Goal: Task Accomplishment & Management: Complete application form

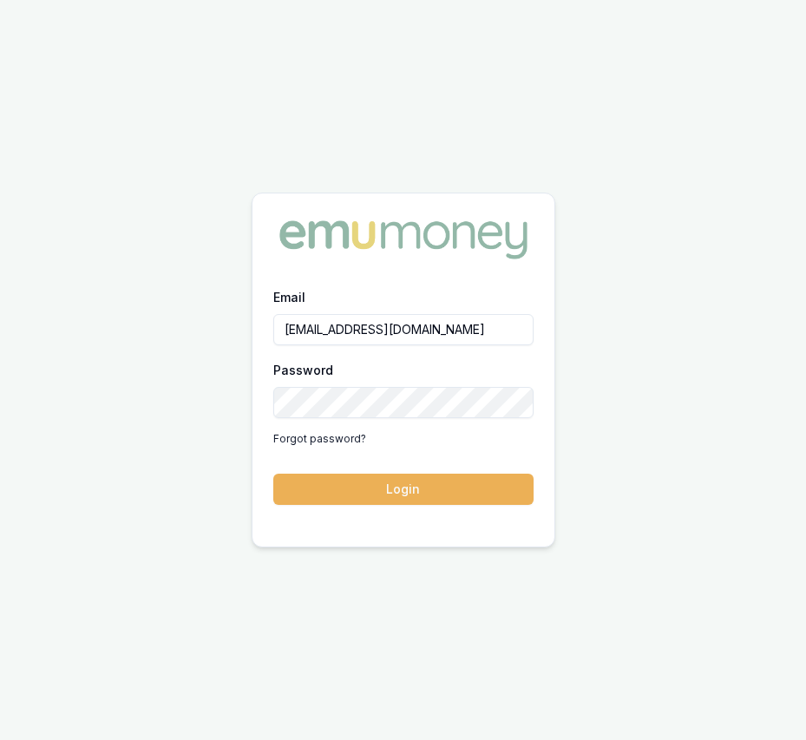
click at [383, 492] on button "Login" at bounding box center [403, 489] width 260 height 31
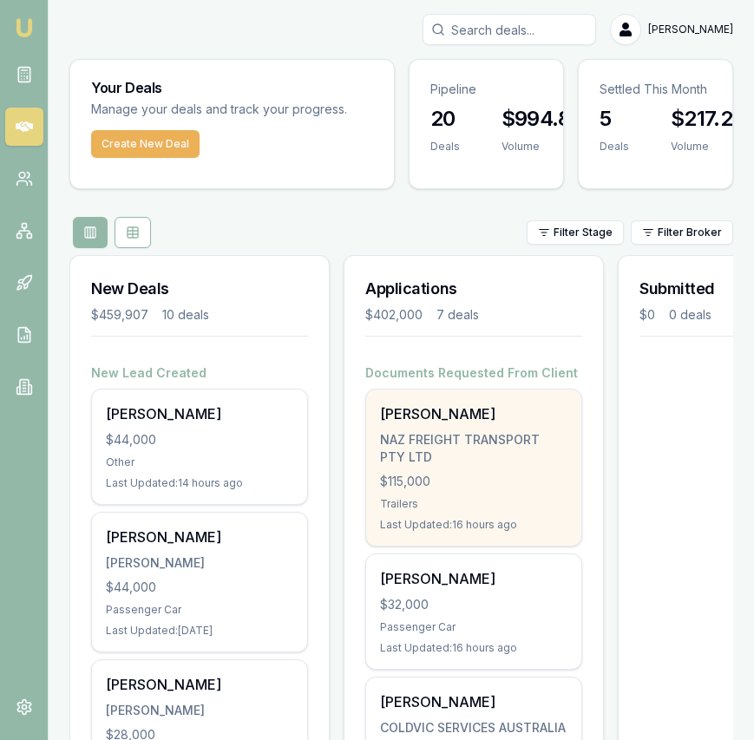
click at [418, 436] on div "NAZ FREIGHT TRANSPORT PTY LTD" at bounding box center [473, 448] width 187 height 35
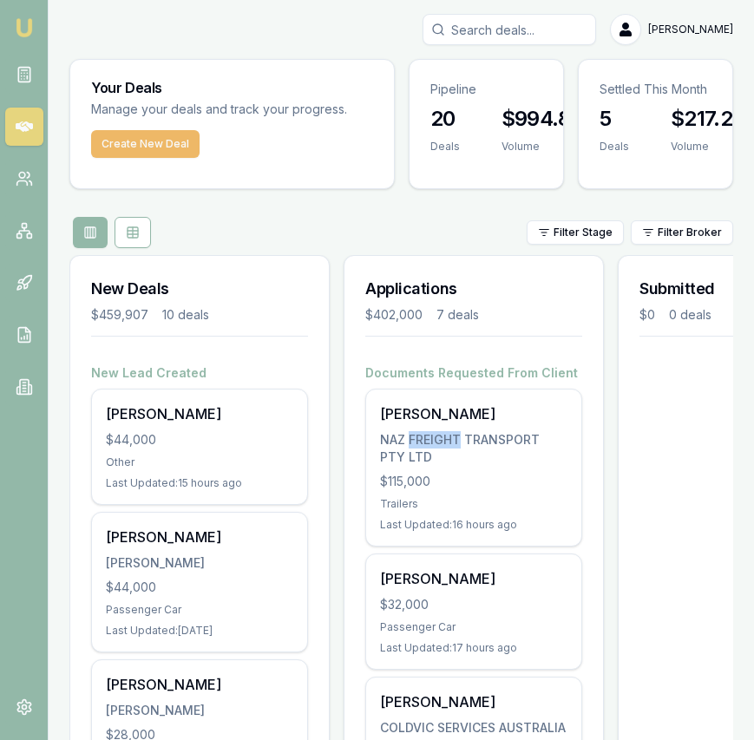
click at [140, 152] on button "Create New Deal" at bounding box center [145, 144] width 108 height 28
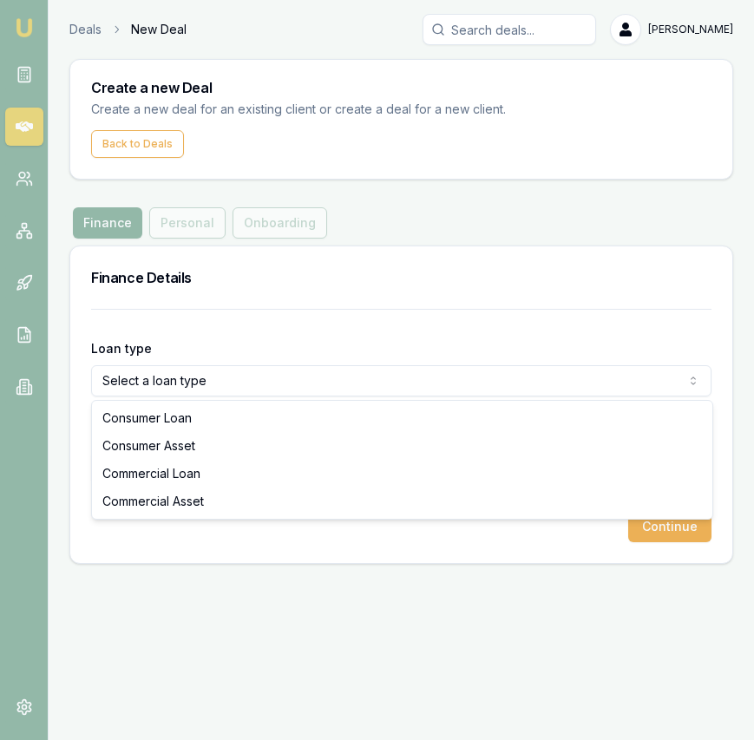
click at [200, 369] on html "Emu Broker Deals New Deal [PERSON_NAME] Toggle Menu Create a new Deal Create a …" at bounding box center [377, 370] width 754 height 740
select select "COMMERCIAL_ASSET"
drag, startPoint x: 197, startPoint y: 455, endPoint x: 195, endPoint y: 495, distance: 40.8
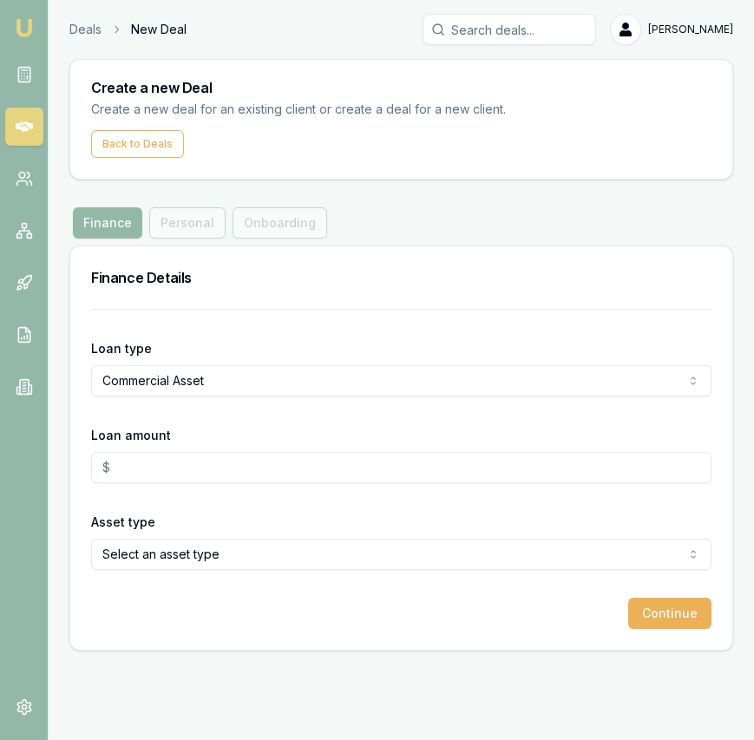
click at [198, 470] on input "Loan amount" at bounding box center [401, 467] width 620 height 31
type input "$15,000.00"
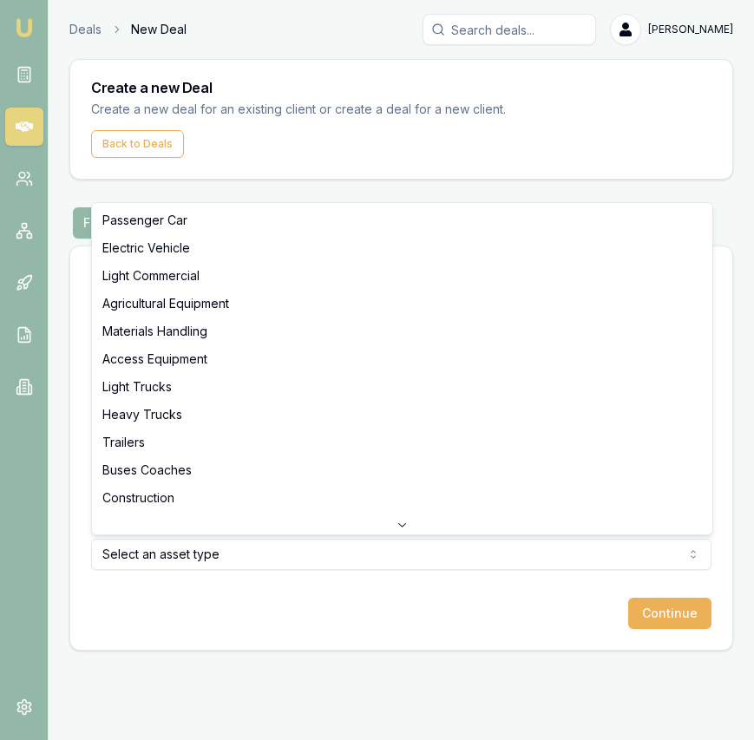
click at [255, 561] on html "Emu Broker Deals New Deal [PERSON_NAME] Toggle Menu Create a new Deal Create a …" at bounding box center [377, 370] width 754 height 740
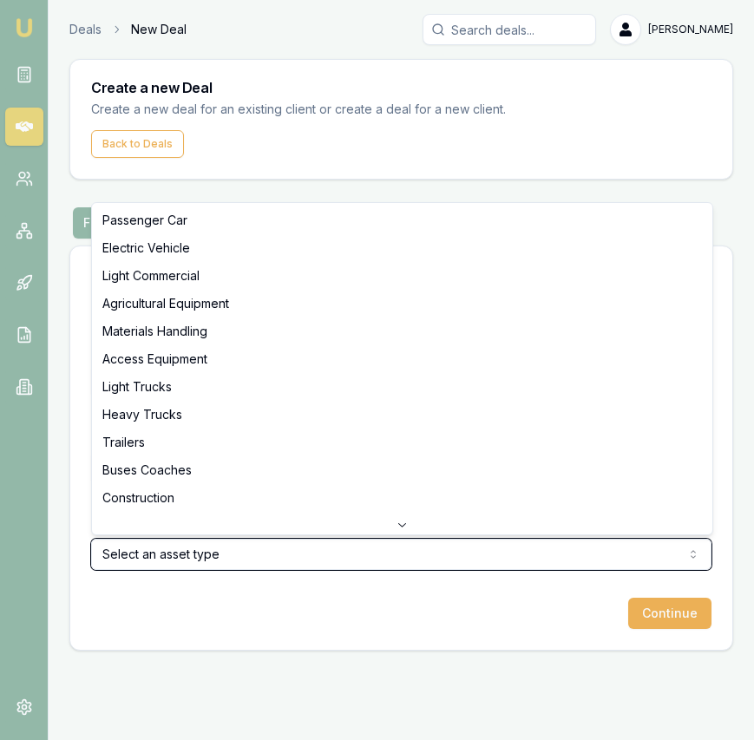
click at [255, 560] on html "Emu Broker Deals New Deal [PERSON_NAME] Toggle Menu Create a new Deal Create a …" at bounding box center [377, 370] width 754 height 740
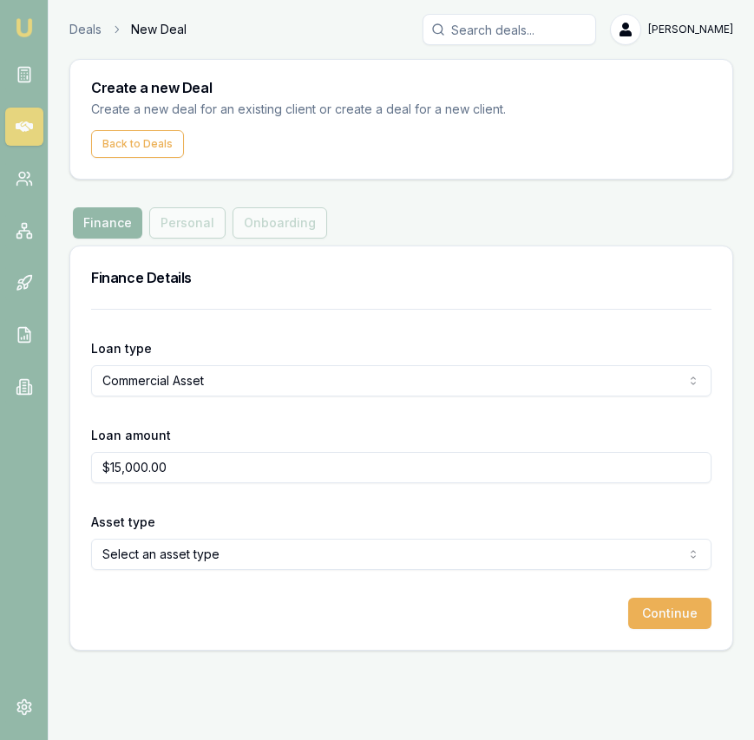
click at [254, 562] on html "Emu Broker Deals New Deal [PERSON_NAME] Toggle Menu Create a new Deal Create a …" at bounding box center [377, 370] width 754 height 740
click at [685, 622] on button "Continue" at bounding box center [669, 613] width 83 height 31
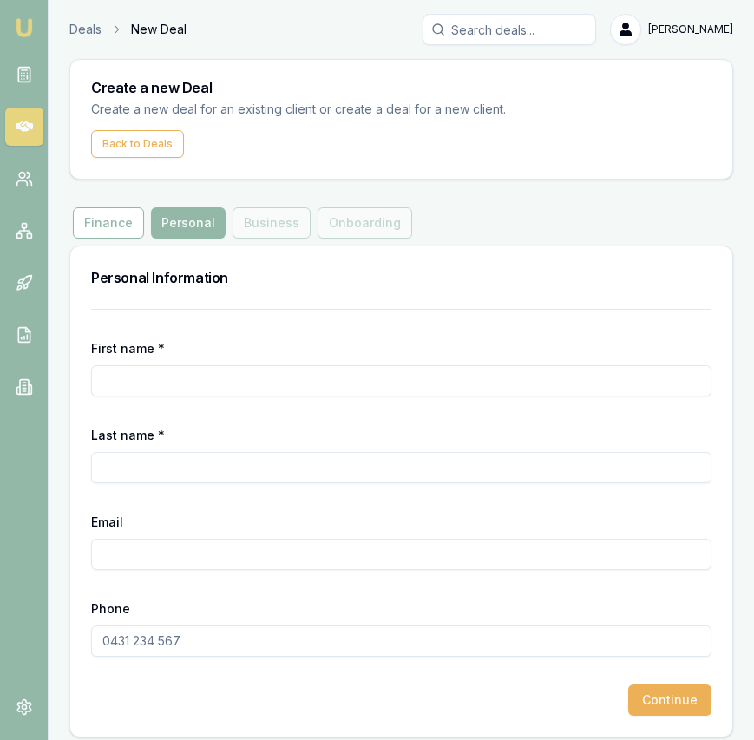
click at [379, 384] on input "First name *" at bounding box center [401, 380] width 620 height 31
type input "[PERSON_NAME]"
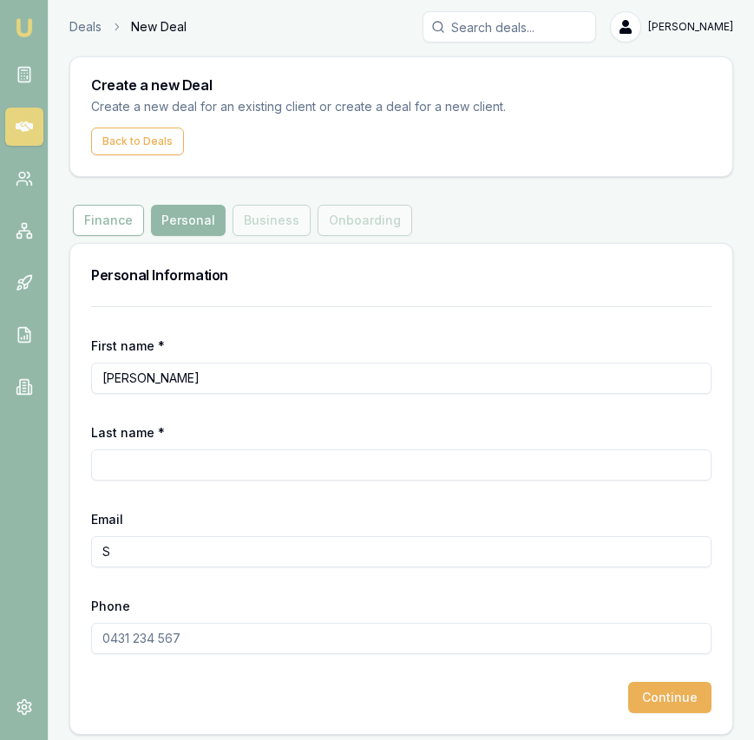
type input "S"
click at [353, 467] on input "Last name *" at bounding box center [401, 464] width 620 height 31
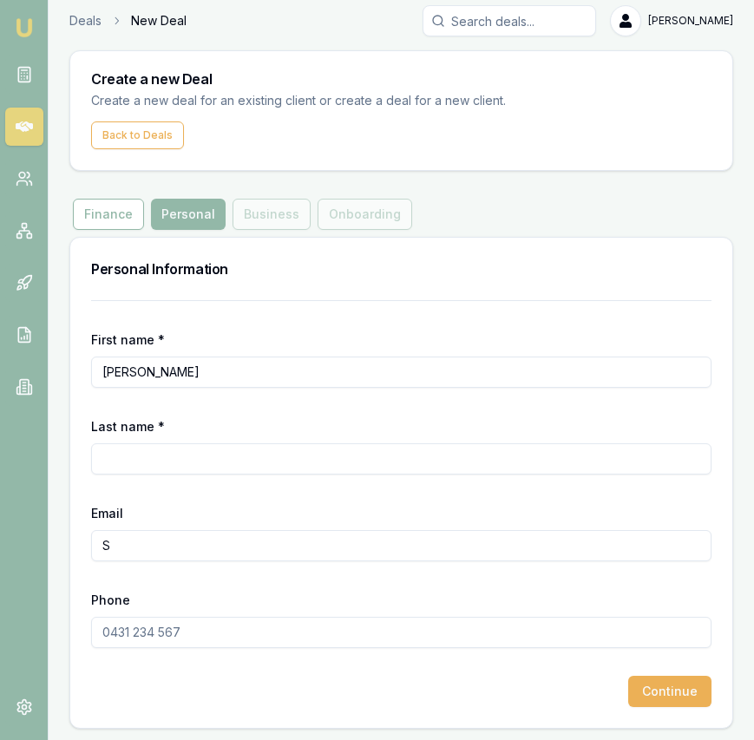
scroll to position [11, 0]
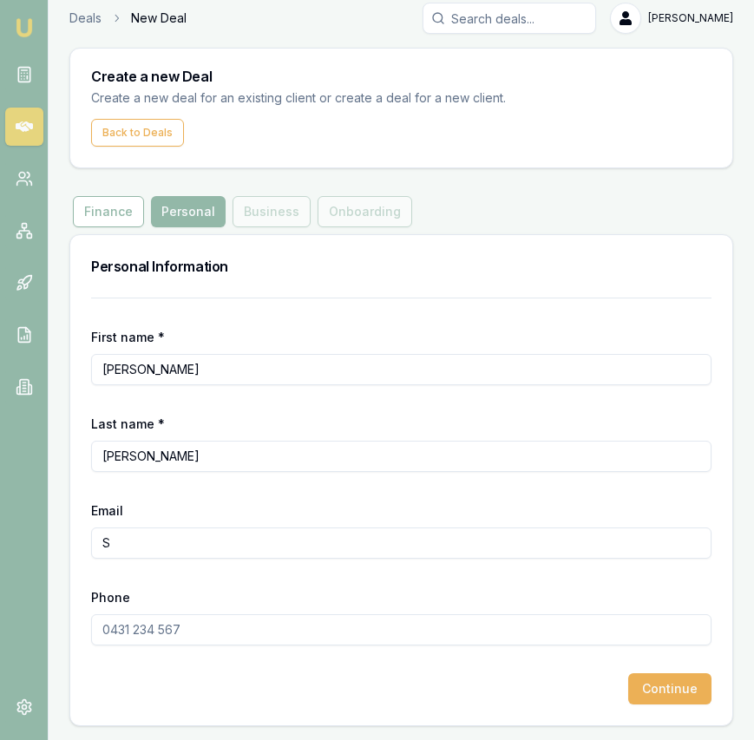
type input "[PERSON_NAME]"
click at [300, 630] on input "Phone" at bounding box center [401, 629] width 620 height 31
type input "0470 667 615"
click at [173, 544] on input "S" at bounding box center [401, 542] width 620 height 31
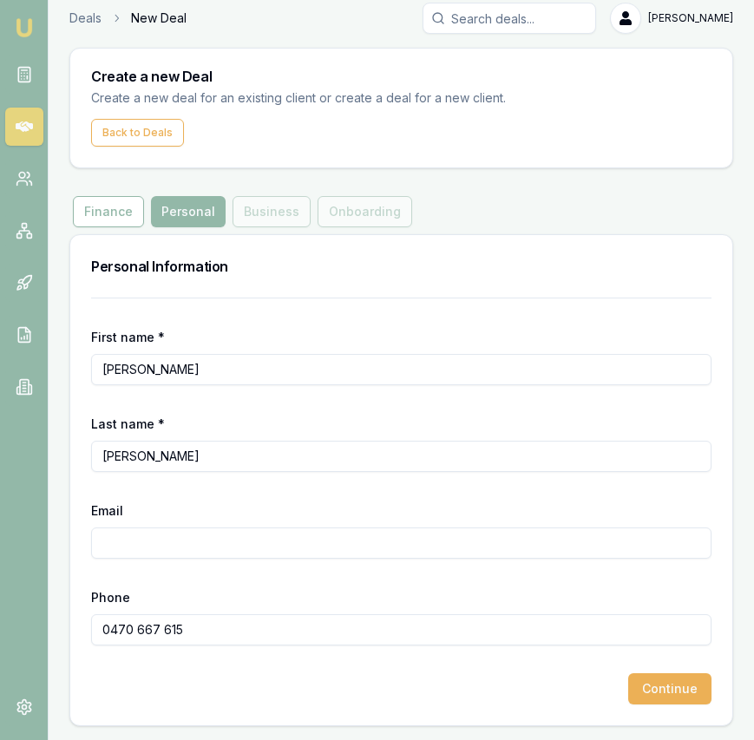
paste input "[EMAIL_ADDRESS][DOMAIN_NAME]"
type input "[EMAIL_ADDRESS][DOMAIN_NAME]"
click at [670, 689] on button "Continue" at bounding box center [669, 688] width 83 height 31
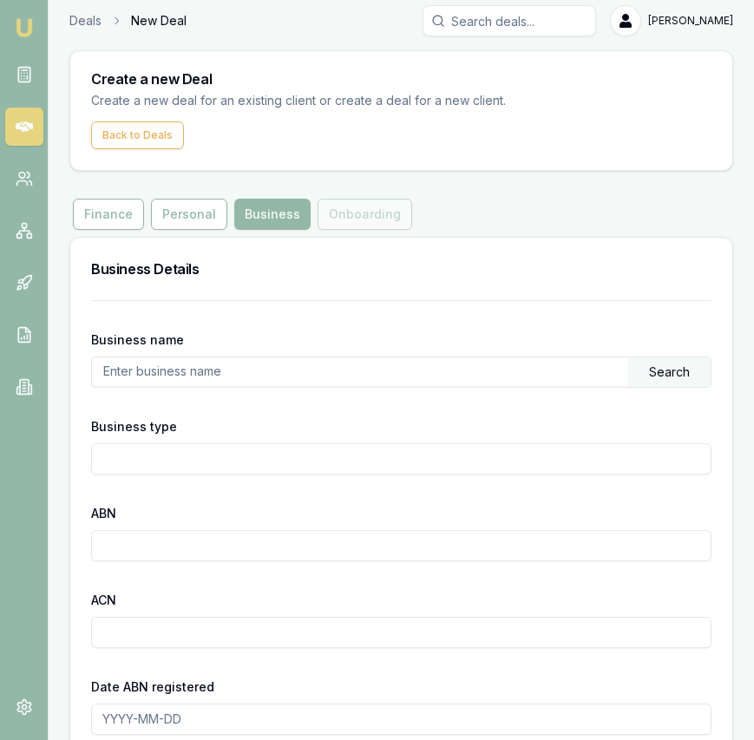
scroll to position [11, 0]
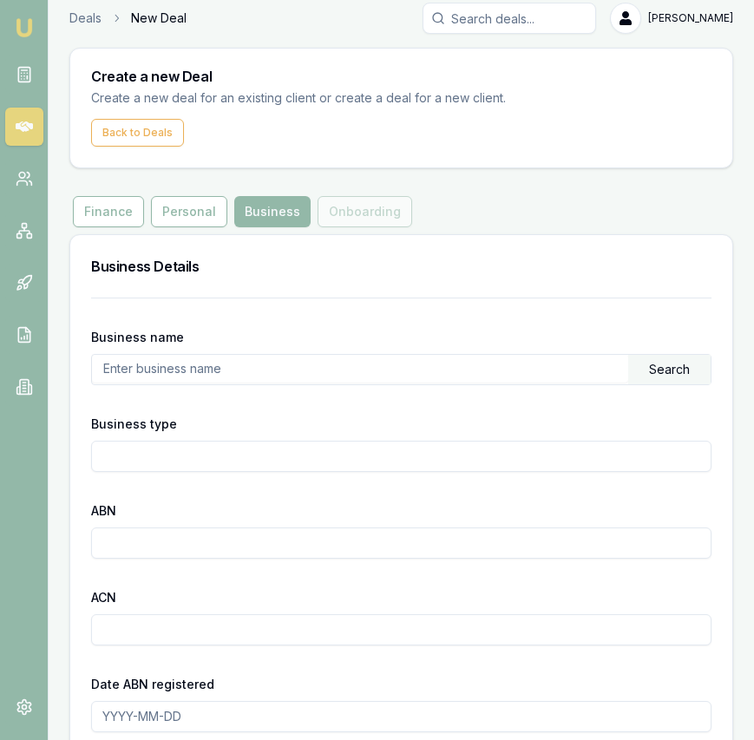
click at [238, 373] on input "text" at bounding box center [360, 369] width 536 height 28
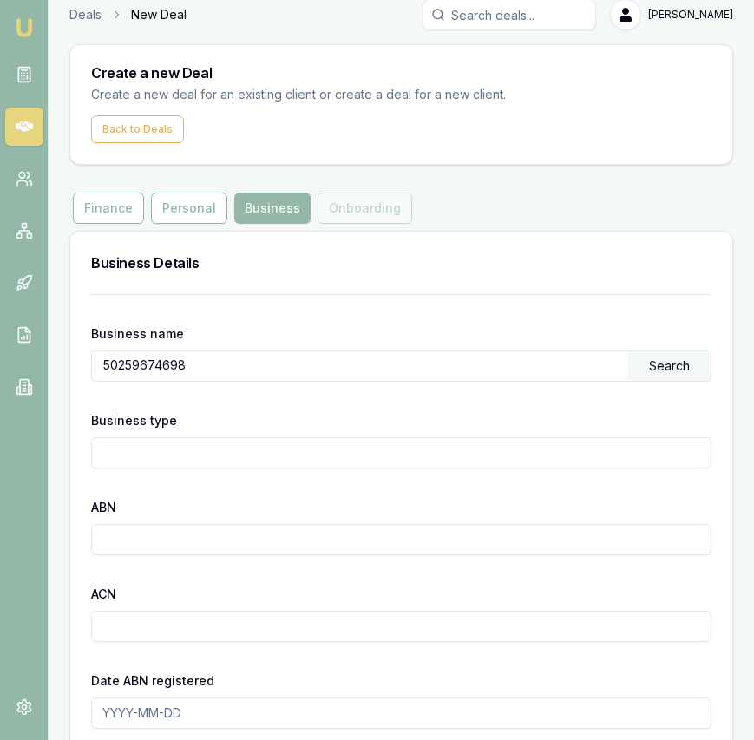
click at [686, 372] on div "Search" at bounding box center [669, 365] width 82 height 29
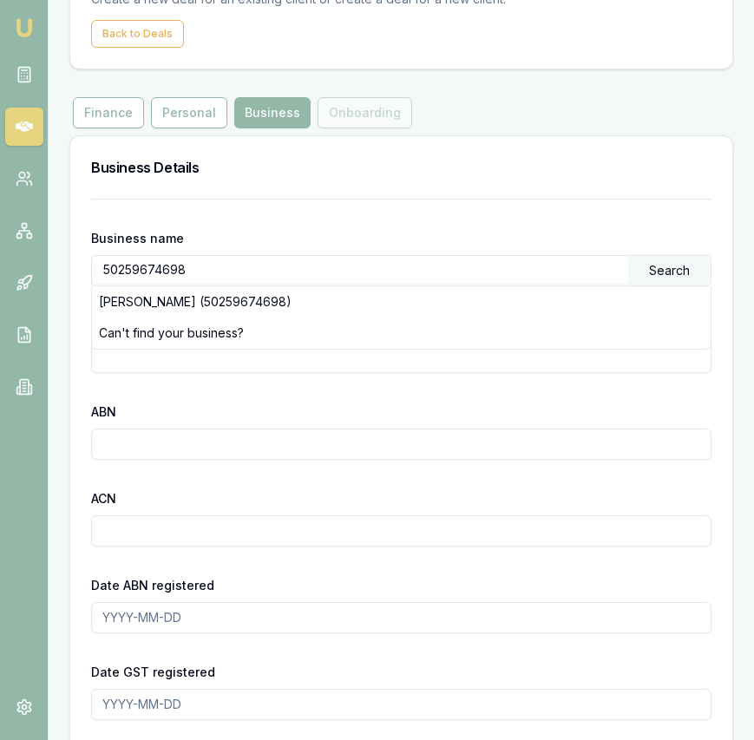
scroll to position [127, 0]
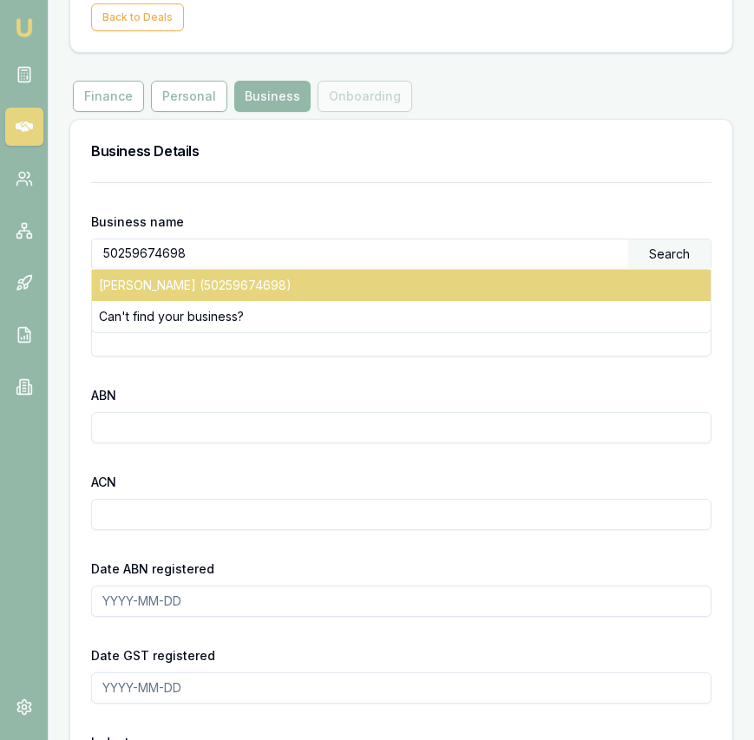
click at [335, 286] on div "[PERSON_NAME] (50259674698)" at bounding box center [401, 285] width 618 height 31
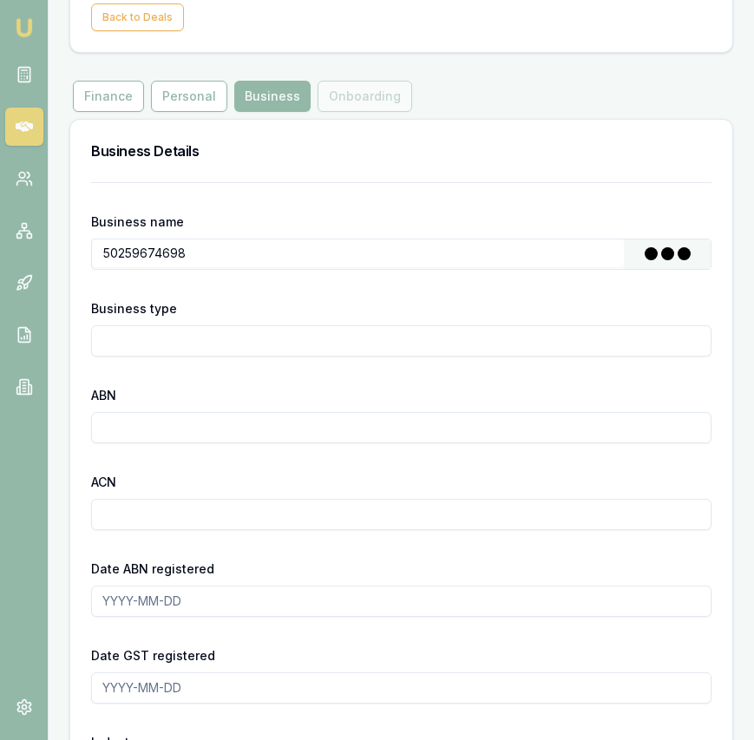
type input "[PERSON_NAME][GEOGRAPHIC_DATA]"
type input "Individual/Sole Trader"
type input "50259674698"
type input "[DATE]"
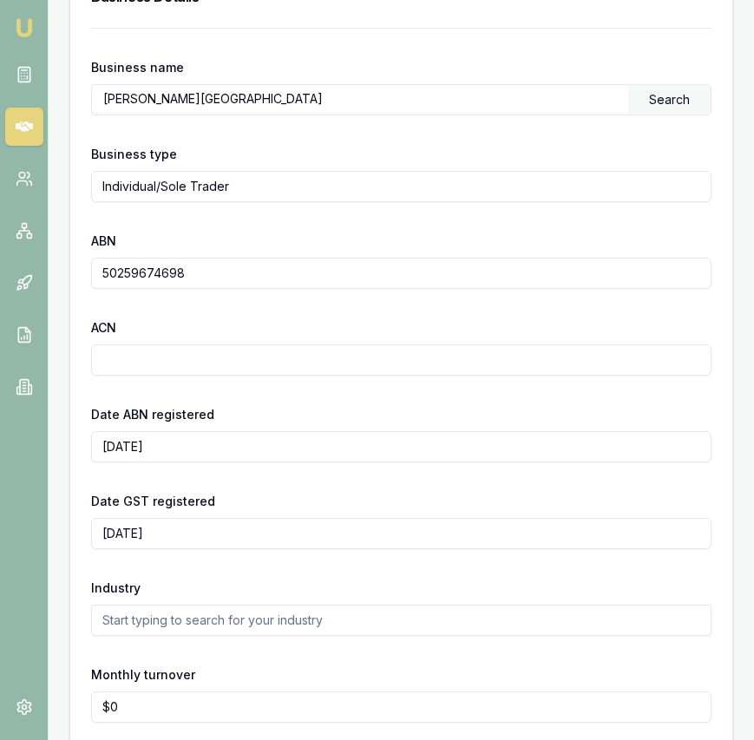
scroll to position [466, 0]
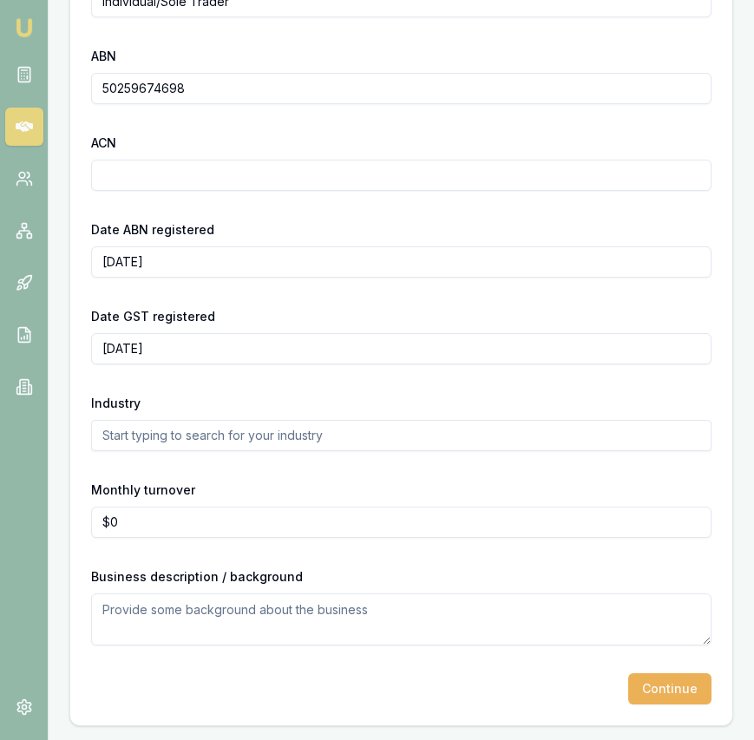
click at [667, 695] on button "Continue" at bounding box center [669, 688] width 83 height 31
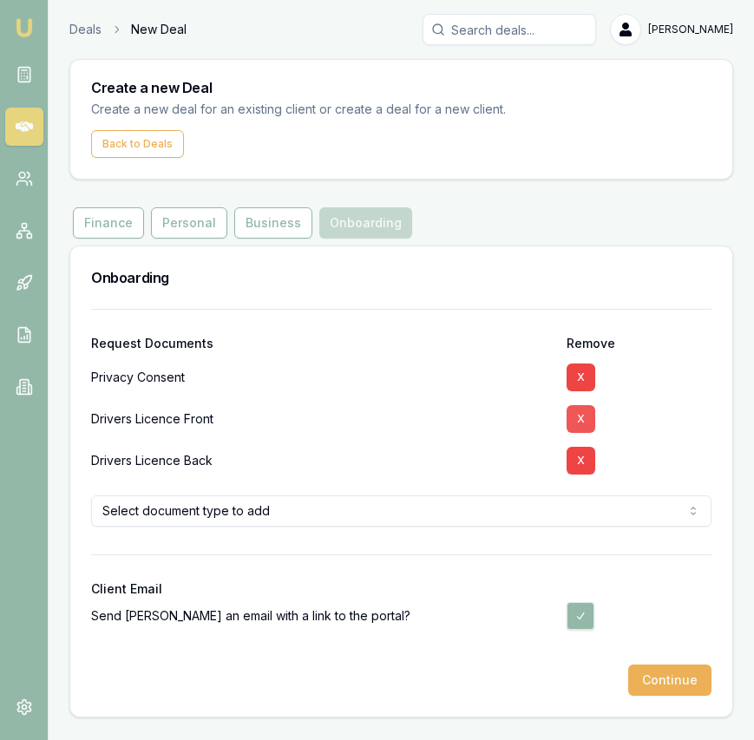
drag, startPoint x: 575, startPoint y: 420, endPoint x: 578, endPoint y: 436, distance: 16.7
click at [575, 420] on button "X" at bounding box center [580, 419] width 29 height 28
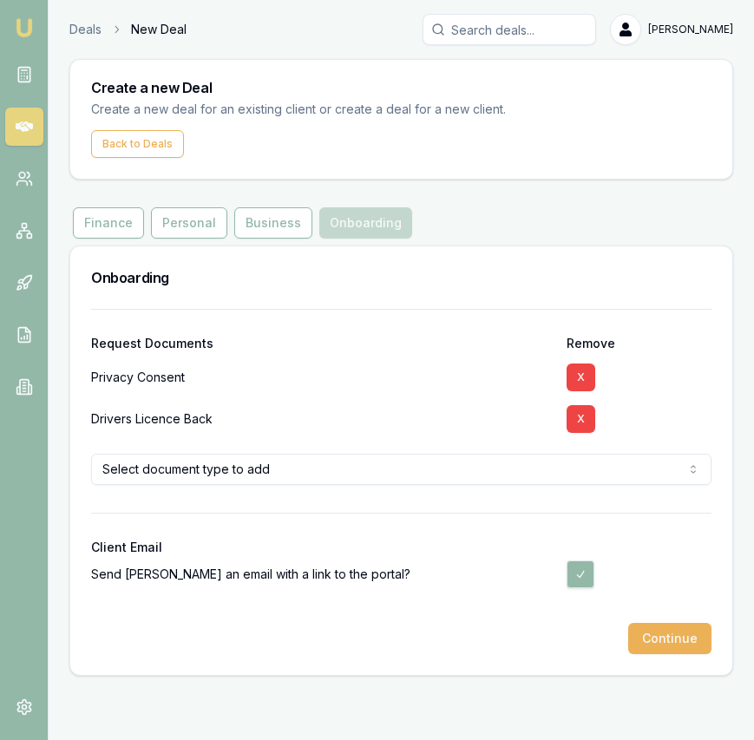
click at [577, 421] on button "X" at bounding box center [580, 419] width 29 height 28
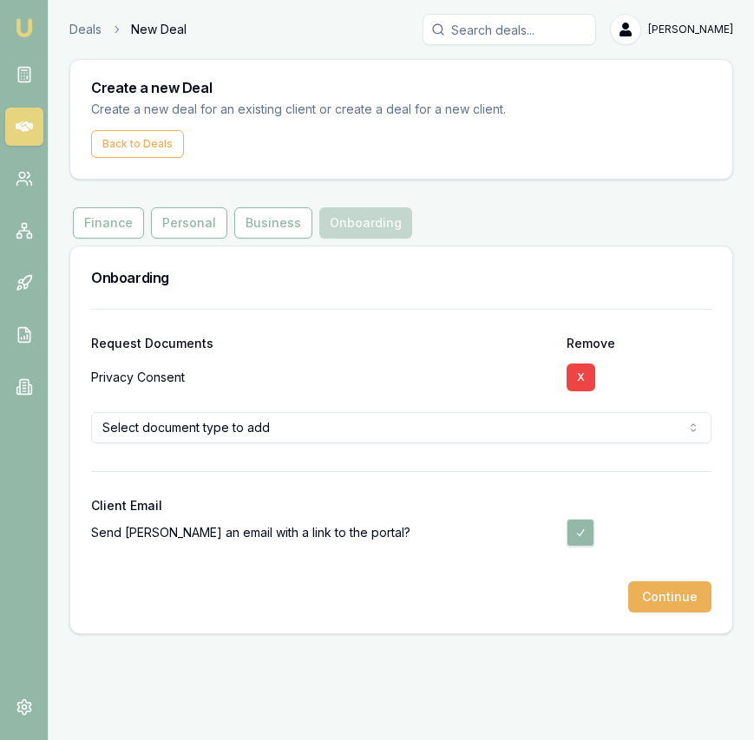
click at [525, 440] on html "Emu Broker Deals New Deal [PERSON_NAME] Toggle Menu Create a new Deal Create a …" at bounding box center [377, 370] width 754 height 740
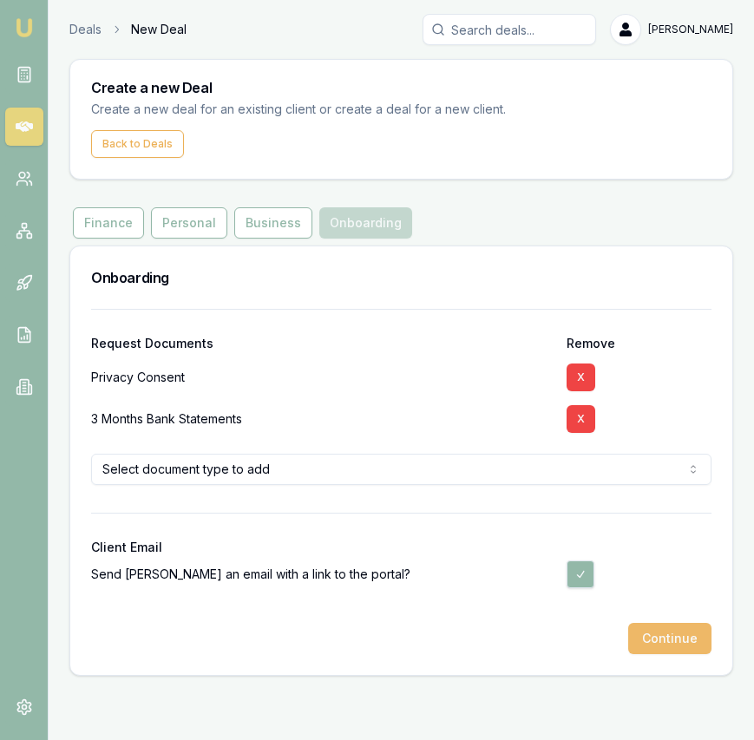
click at [693, 638] on button "Continue" at bounding box center [669, 638] width 83 height 31
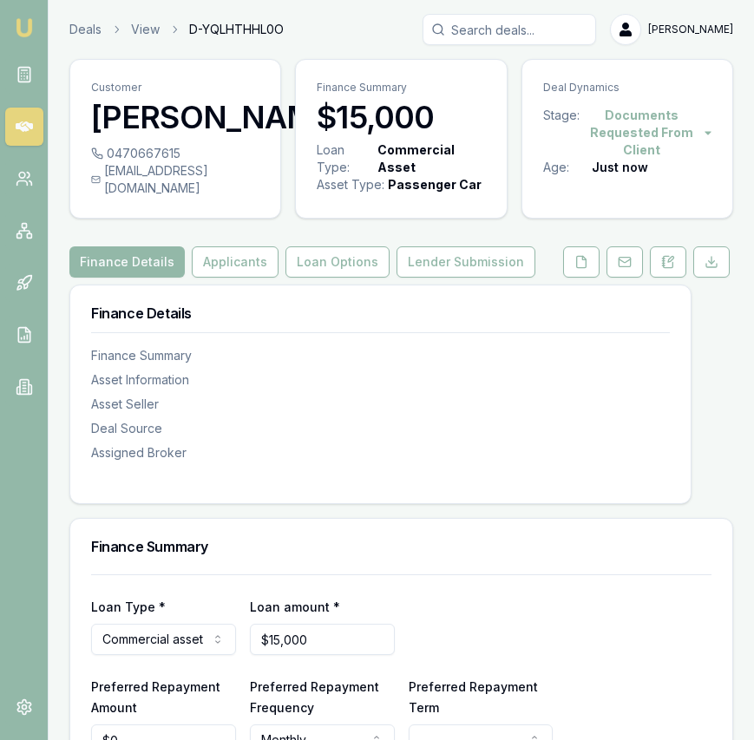
scroll to position [195, 0]
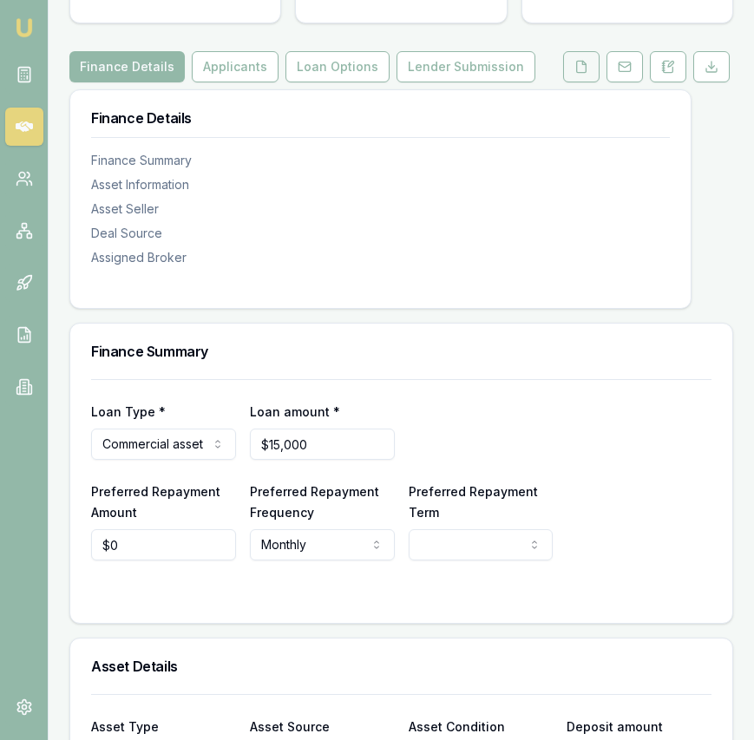
click at [573, 73] on button at bounding box center [581, 66] width 36 height 31
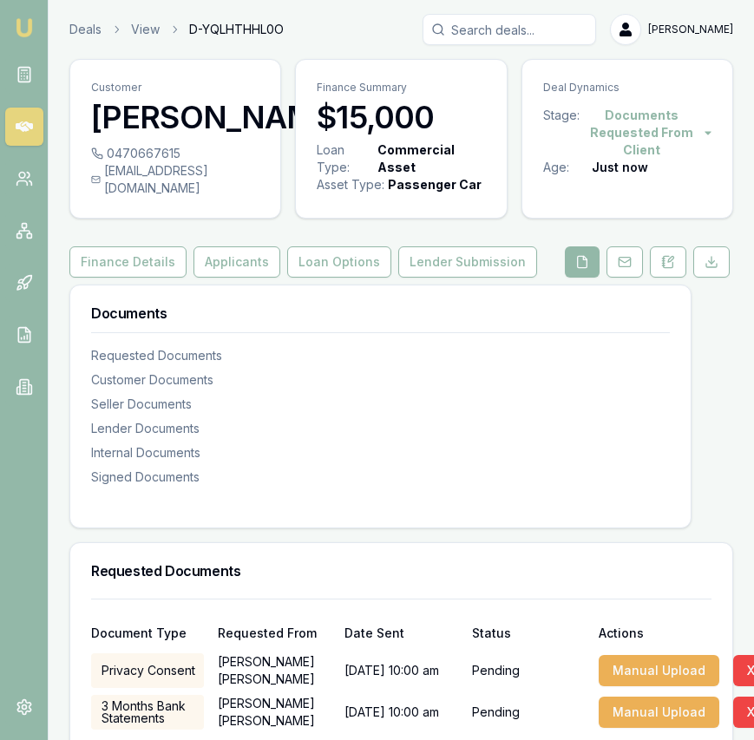
scroll to position [1, 0]
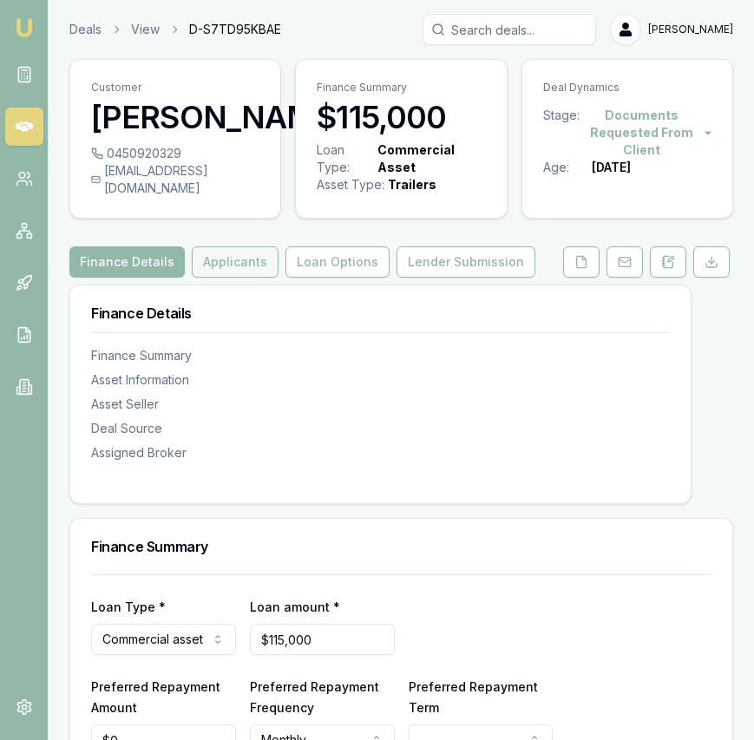
click at [228, 278] on button "Applicants" at bounding box center [235, 261] width 87 height 31
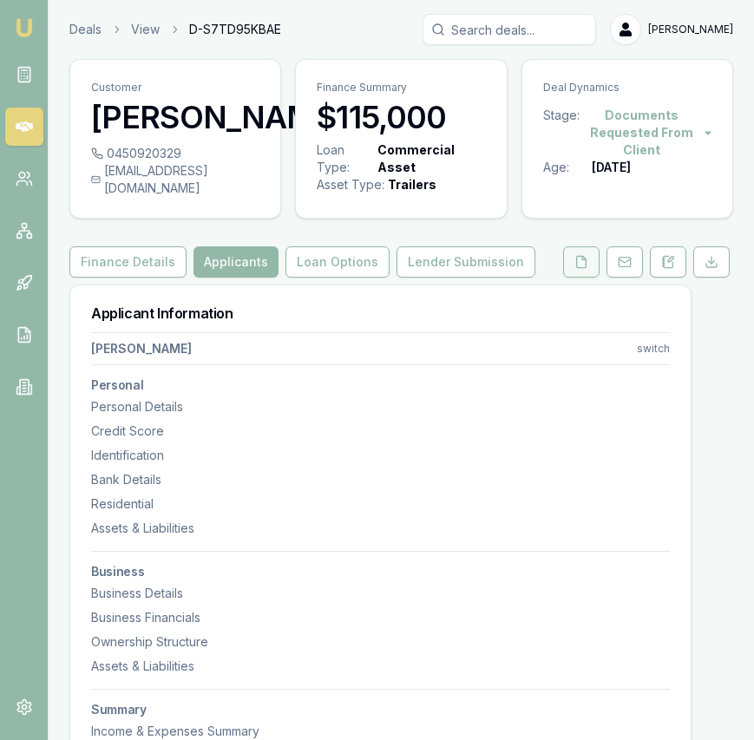
click at [568, 276] on button at bounding box center [581, 261] width 36 height 31
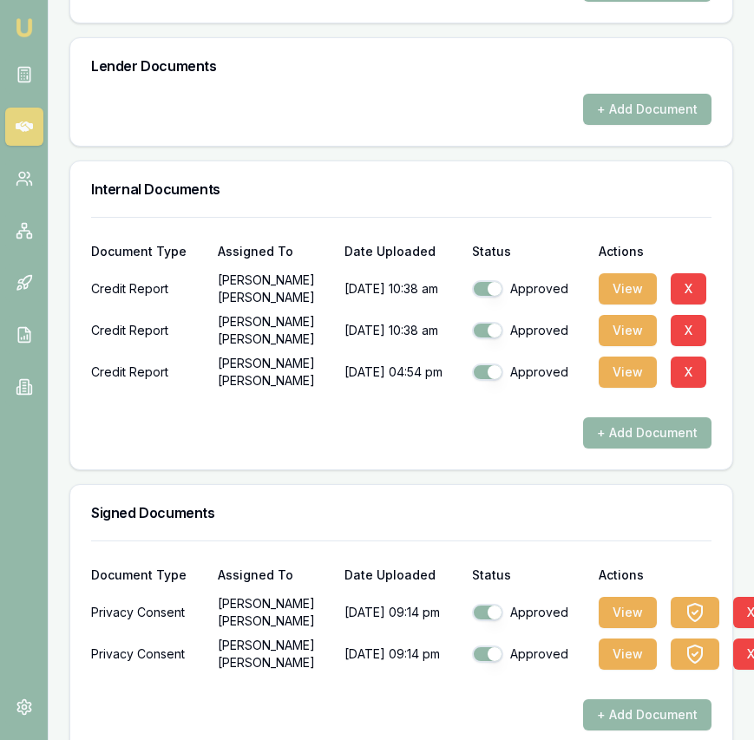
scroll to position [1147, 0]
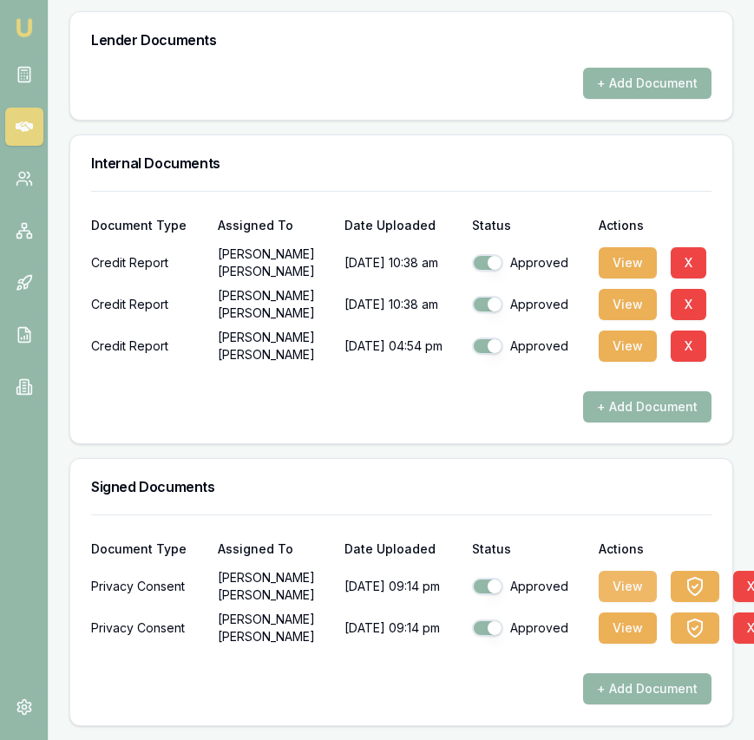
click at [638, 590] on button "View" at bounding box center [628, 586] width 58 height 31
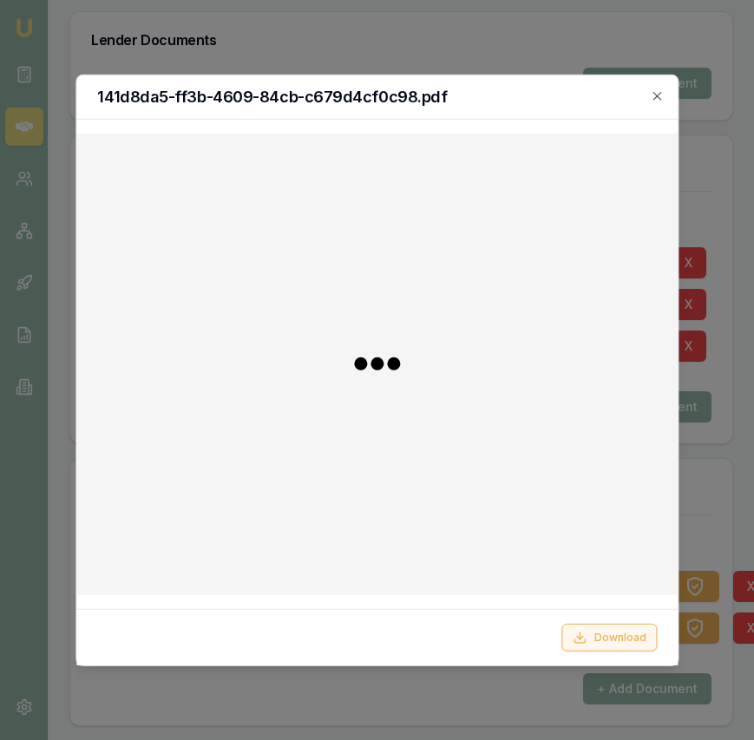
click at [621, 629] on button "Download" at bounding box center [608, 638] width 95 height 28
click at [725, 493] on div at bounding box center [377, 370] width 754 height 740
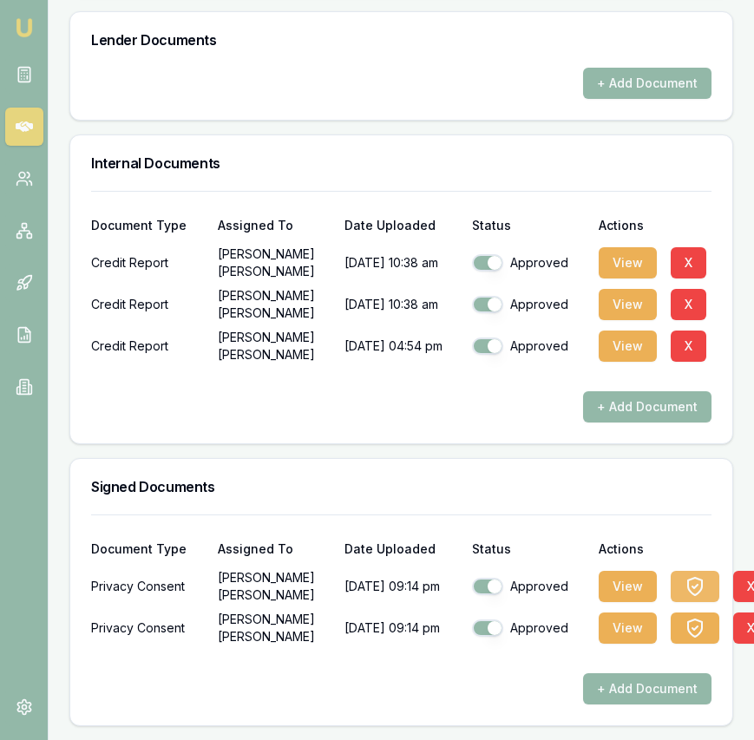
click at [697, 578] on icon "button" at bounding box center [694, 586] width 21 height 21
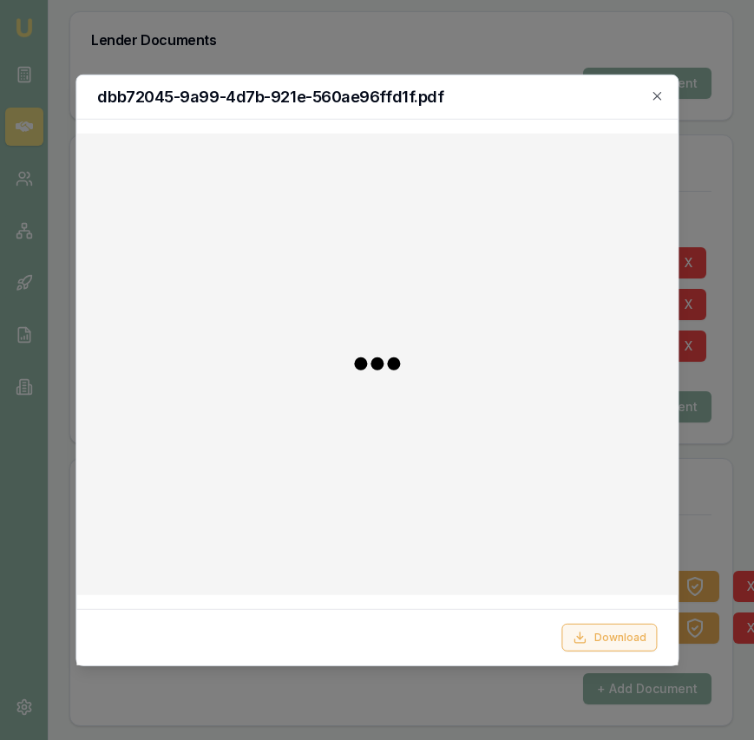
click at [627, 629] on button "Download" at bounding box center [608, 638] width 95 height 28
click at [720, 469] on div at bounding box center [377, 370] width 754 height 740
